Goal: Find specific page/section: Find specific page/section

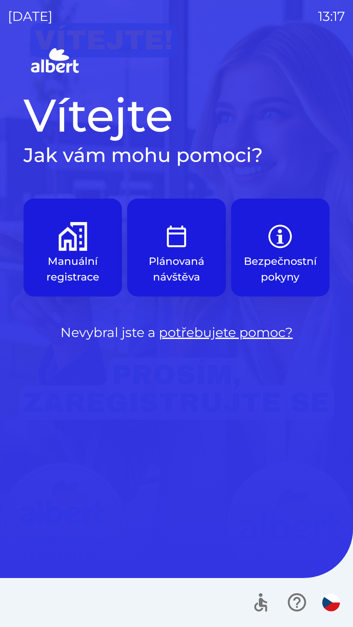
click at [70, 257] on p "Manuální registrace" at bounding box center [72, 268] width 67 height 31
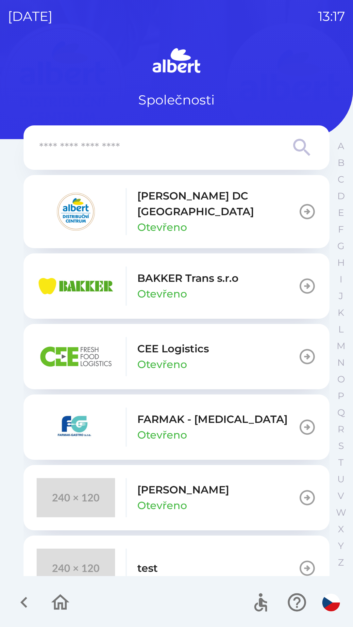
click at [170, 286] on p "Otevřeno" at bounding box center [162, 294] width 50 height 16
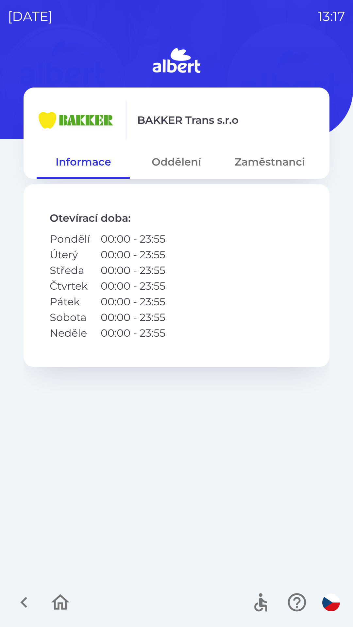
click at [172, 169] on button "Oddělení" at bounding box center [176, 162] width 93 height 24
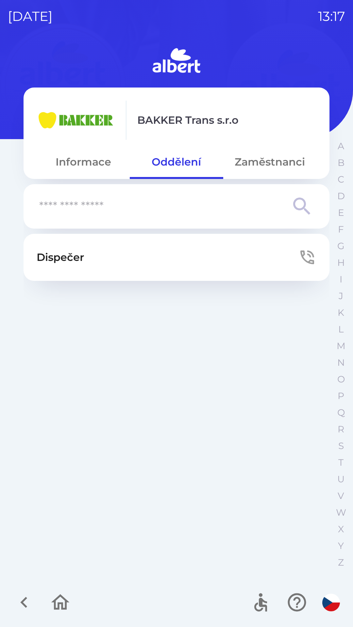
click at [104, 260] on button "Dispečer" at bounding box center [177, 257] width 306 height 47
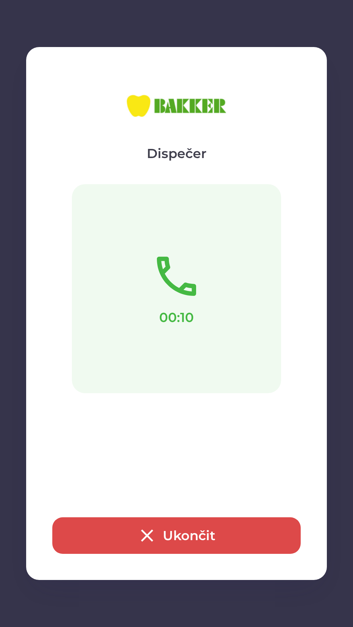
click at [147, 535] on icon "button" at bounding box center [147, 535] width 12 height 12
